Goal: Task Accomplishment & Management: Manage account settings

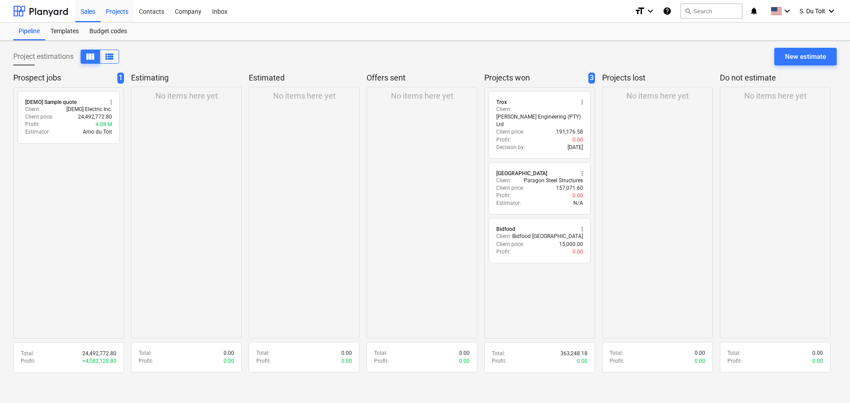
click at [109, 13] on div "Projects" at bounding box center [116, 11] width 33 height 23
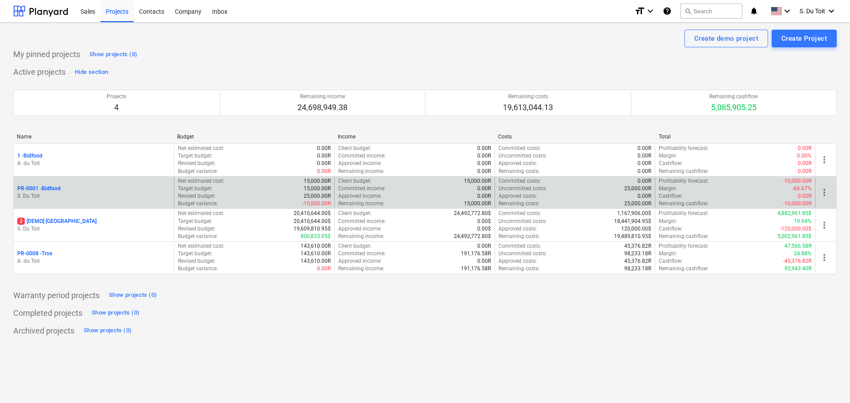
click at [49, 190] on p "PR-0001 - Bidfood" at bounding box center [38, 189] width 43 height 8
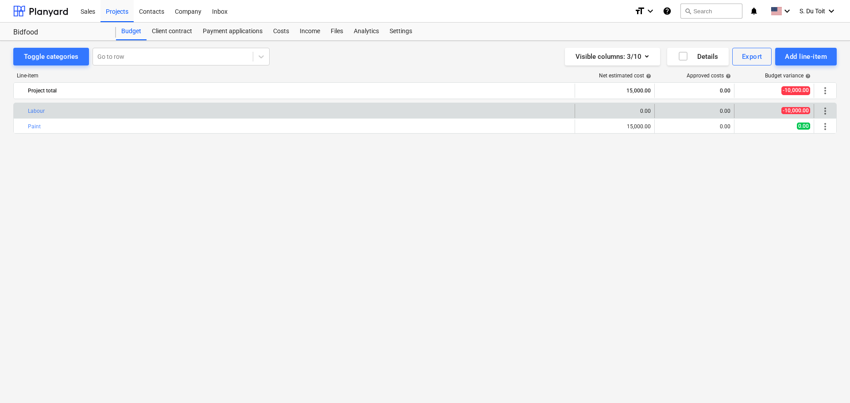
click at [466, 107] on div "bar_chart Labour" at bounding box center [299, 111] width 543 height 14
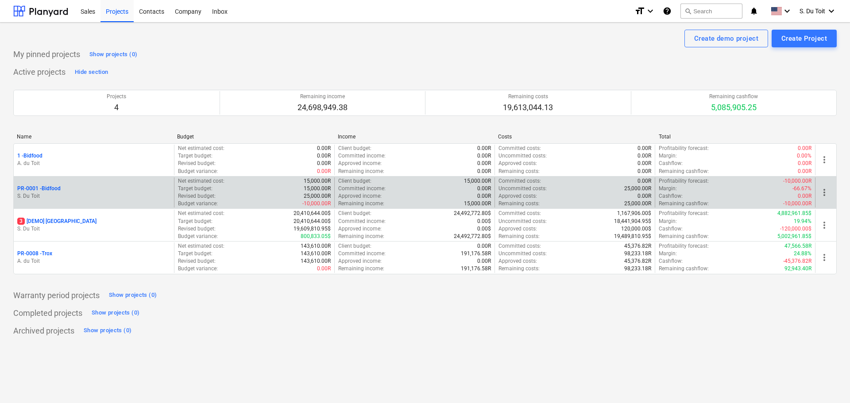
click at [826, 189] on span "more_vert" at bounding box center [824, 192] width 11 height 11
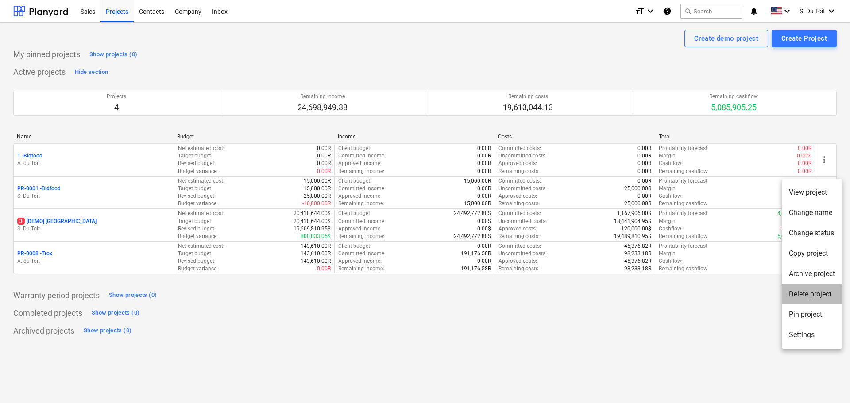
click at [788, 289] on li "Delete project" at bounding box center [811, 294] width 60 height 20
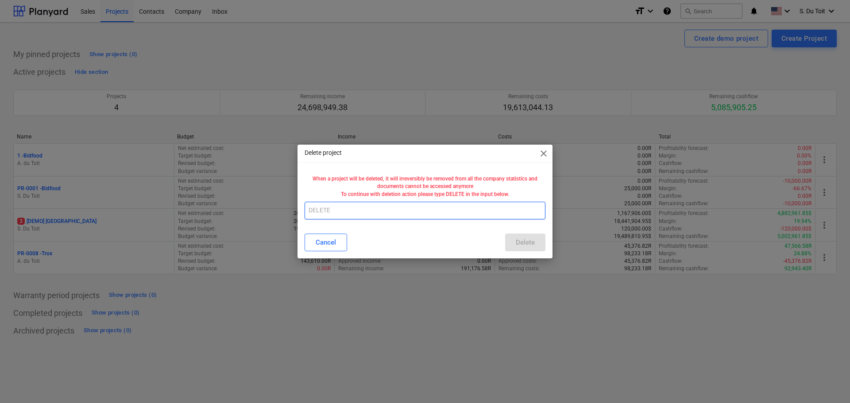
click at [326, 214] on input "text" at bounding box center [424, 211] width 241 height 18
click at [429, 213] on input "duplicate" at bounding box center [424, 211] width 241 height 18
drag, startPoint x: 428, startPoint y: 210, endPoint x: 225, endPoint y: 239, distance: 204.6
click at [225, 239] on div "Delete project close When a project will be deleted, it will irreversibly be re…" at bounding box center [425, 201] width 850 height 403
type input "DELETE"
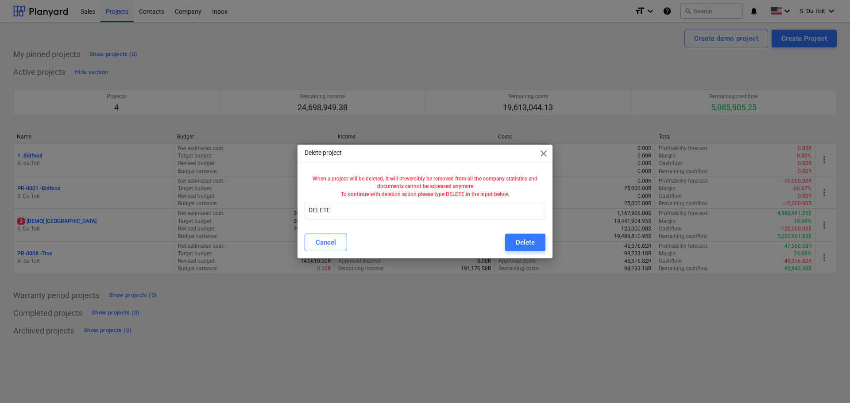
click at [527, 233] on div "Cancel Delete" at bounding box center [424, 242] width 251 height 25
click at [532, 244] on div "Delete" at bounding box center [524, 243] width 19 height 12
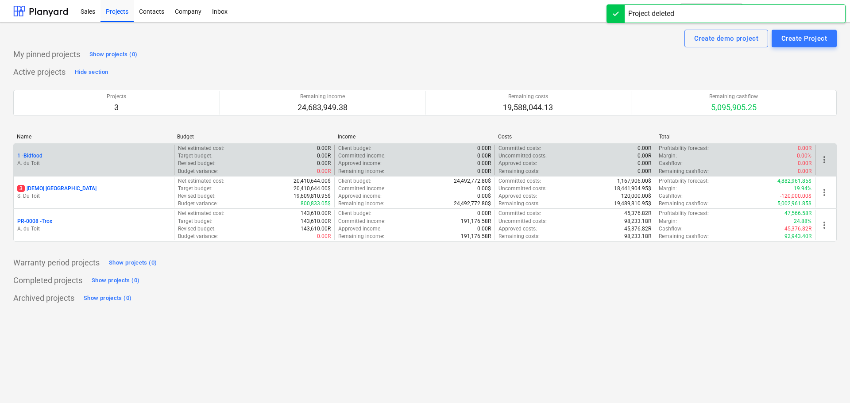
click at [44, 158] on div "1 - Bidfood" at bounding box center [93, 156] width 153 height 8
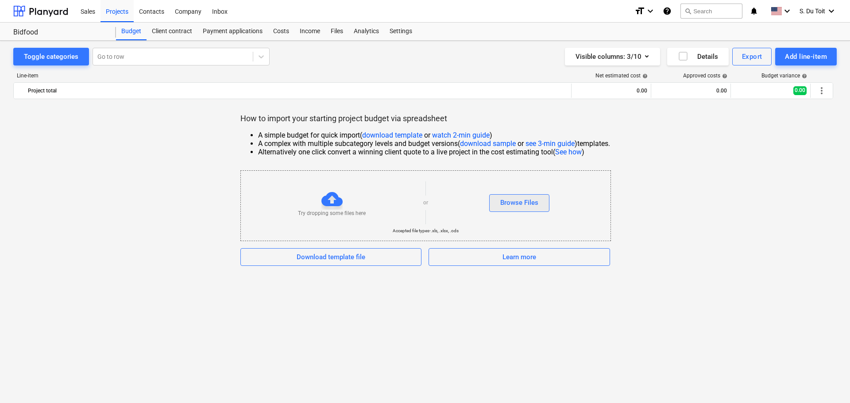
click at [544, 208] on button "Browse Files" at bounding box center [519, 203] width 60 height 18
click at [95, 13] on div "Sales" at bounding box center [87, 11] width 25 height 23
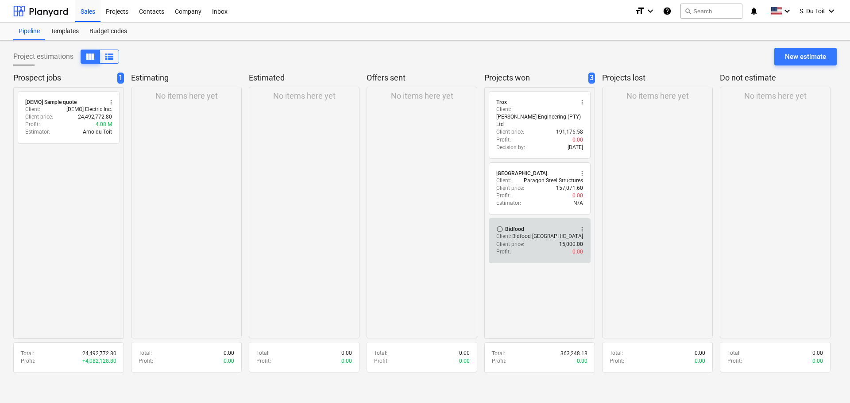
click at [558, 248] on div "Profit : 0.00" at bounding box center [539, 252] width 87 height 8
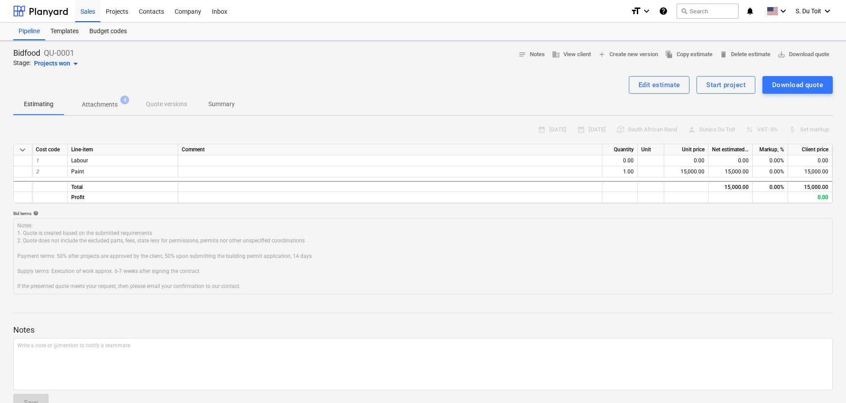
type textarea "x"
click at [82, 165] on div "Labour" at bounding box center [123, 160] width 111 height 11
click at [100, 162] on div "Labour" at bounding box center [123, 160] width 111 height 11
click at [117, 16] on div "Projects" at bounding box center [116, 11] width 33 height 23
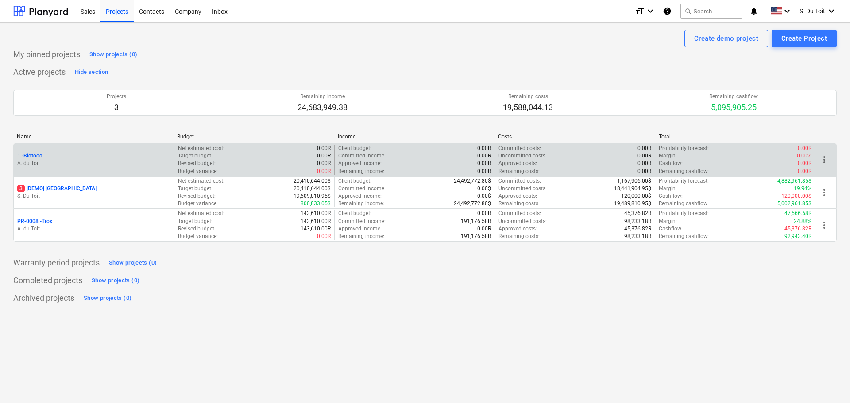
click at [42, 159] on p "1 - Bidfood" at bounding box center [29, 156] width 25 height 8
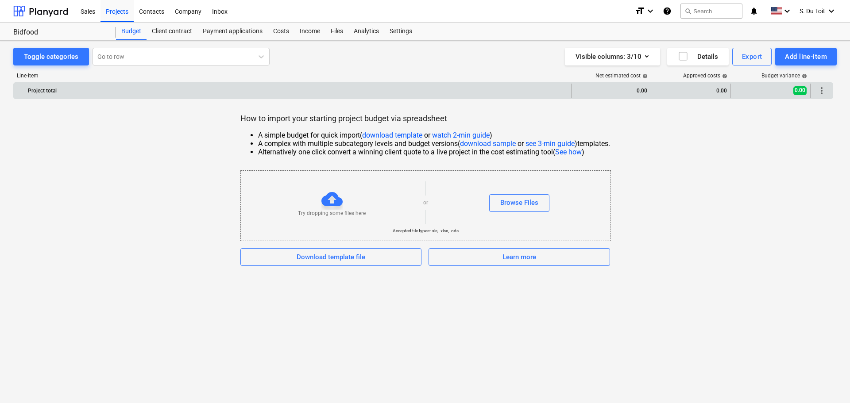
click at [49, 92] on div "Project total" at bounding box center [297, 91] width 539 height 14
